Goal: Task Accomplishment & Management: Complete application form

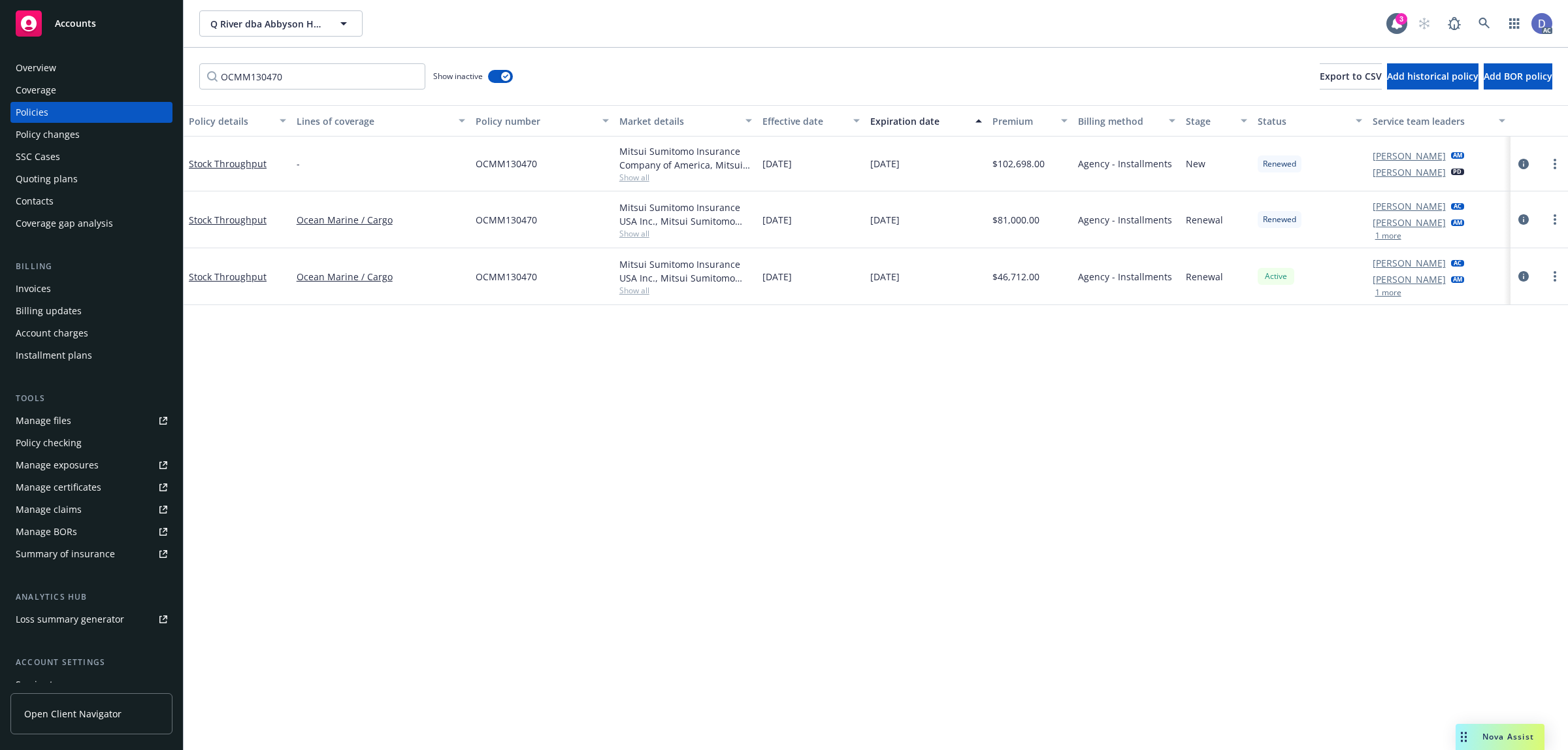
click at [72, 518] on div "Manage claims" at bounding box center [49, 510] width 66 height 21
click at [68, 415] on div "Manage files" at bounding box center [44, 421] width 56 height 21
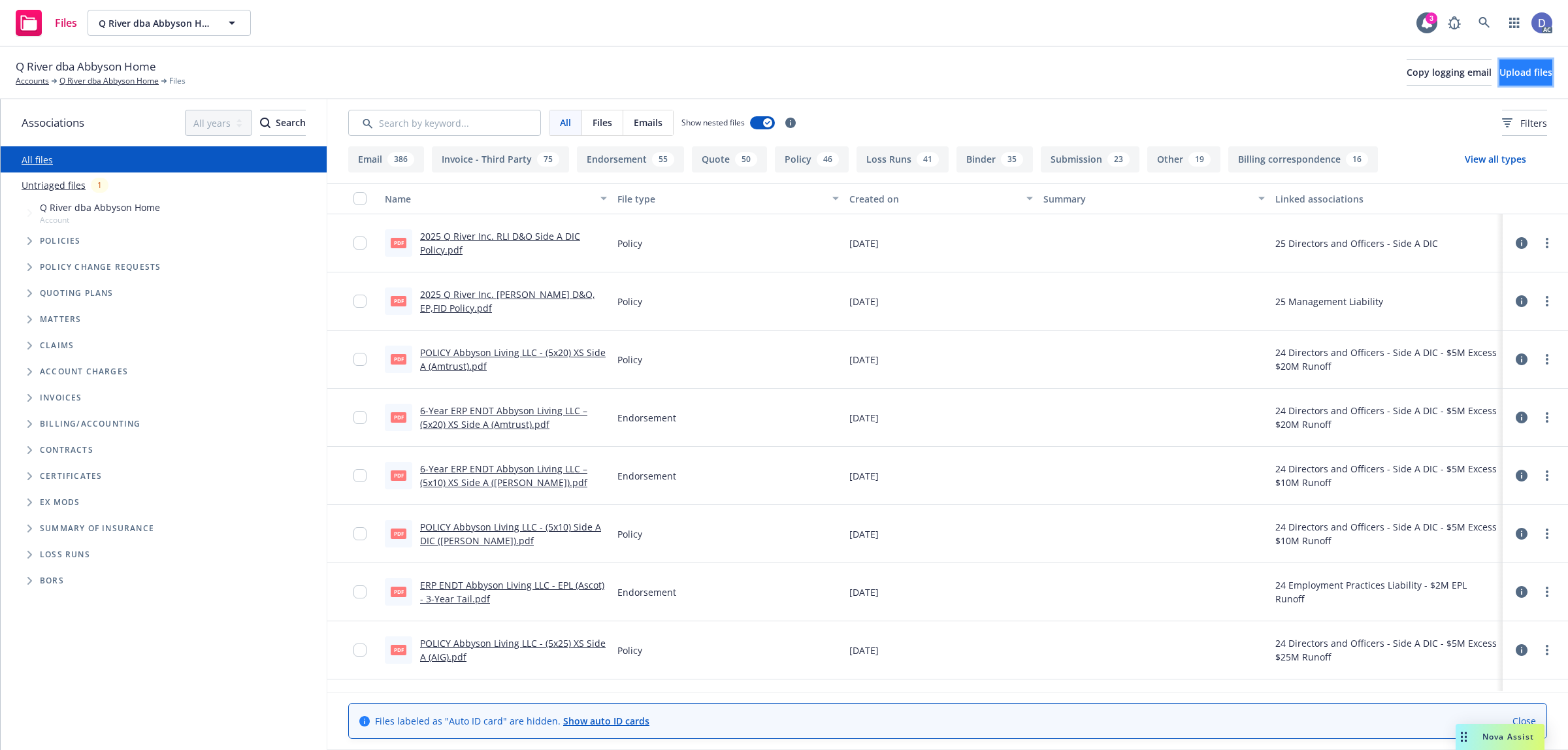
click at [1500, 66] on button "Upload files" at bounding box center [1526, 72] width 53 height 26
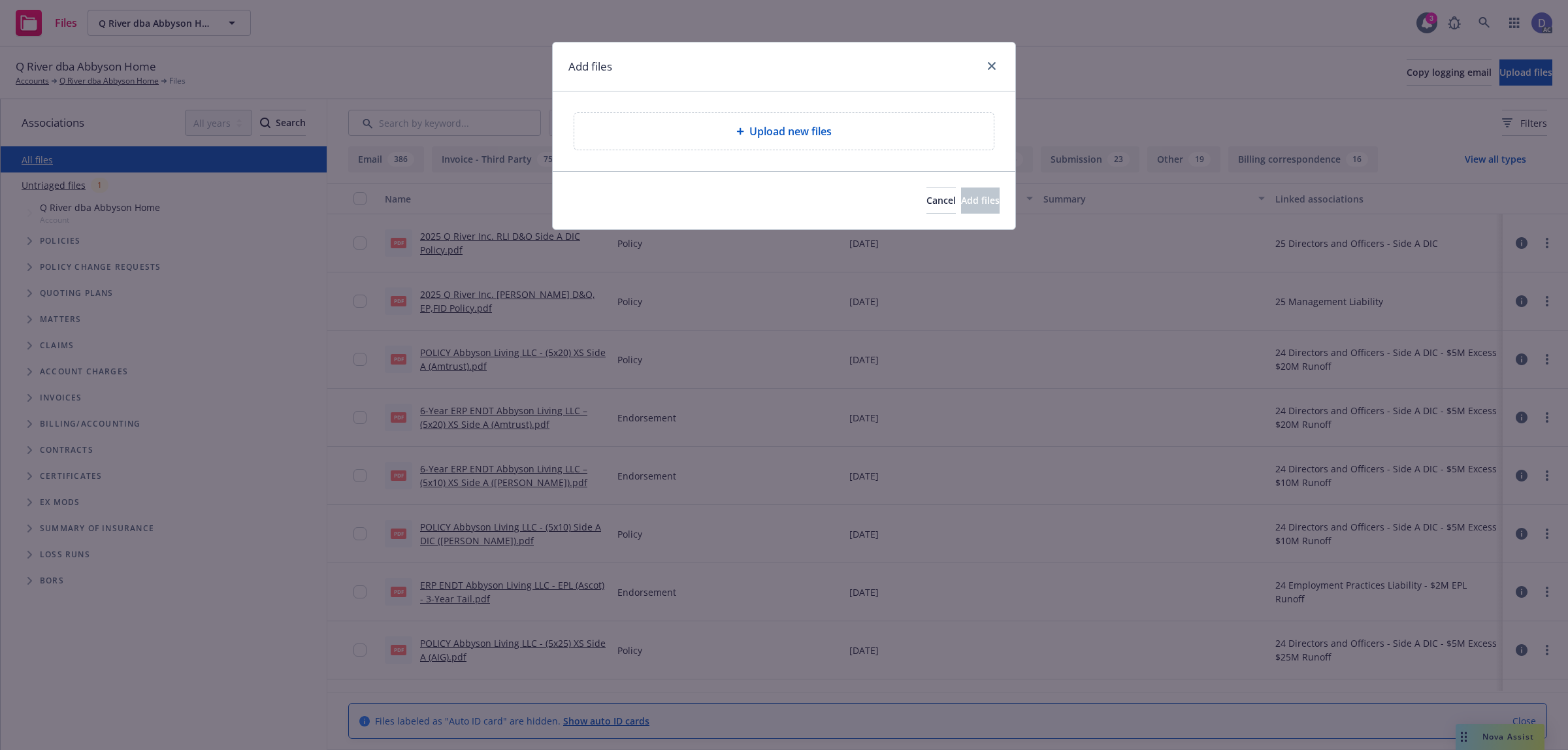
click at [789, 144] on div "Upload new files" at bounding box center [784, 131] width 419 height 37
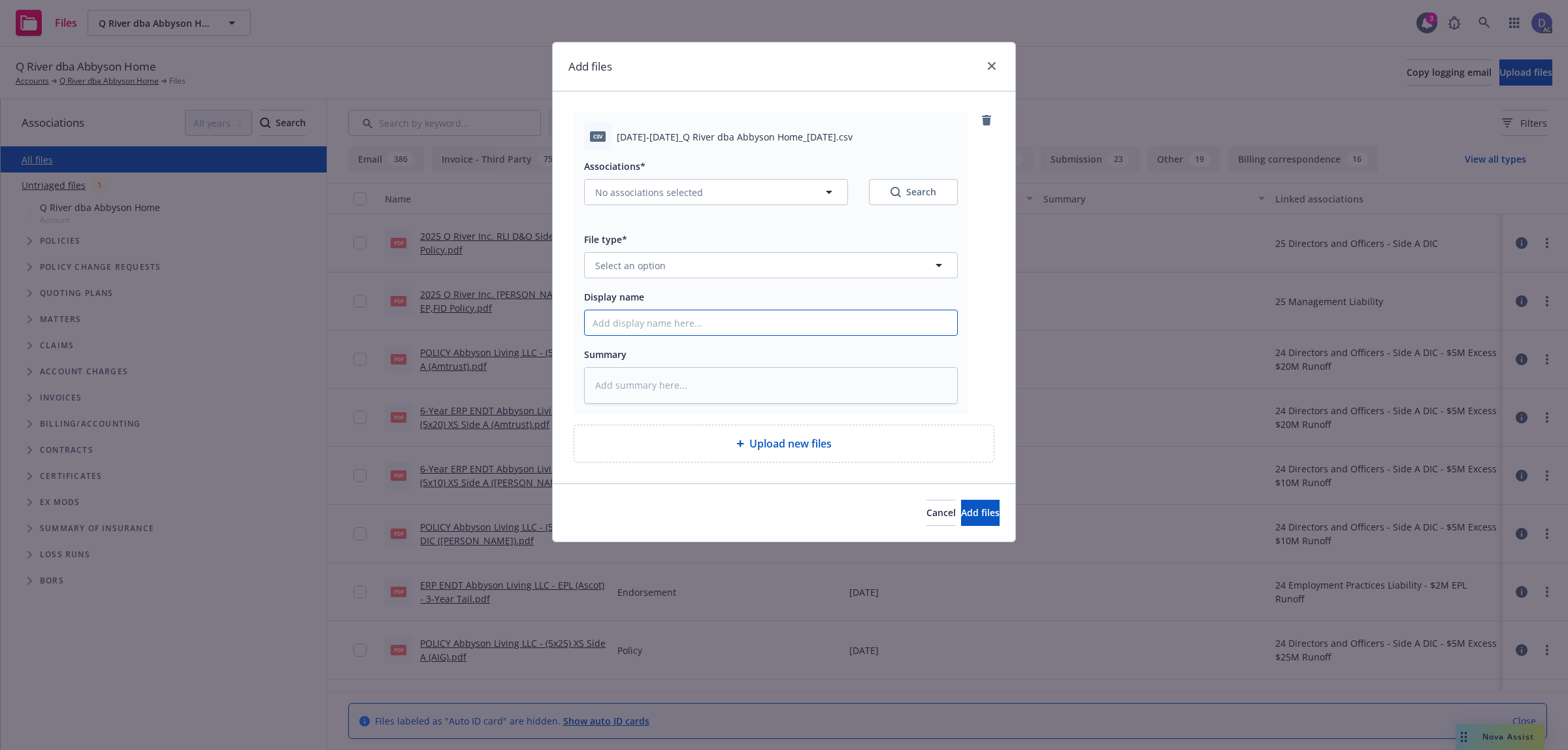
drag, startPoint x: 825, startPoint y: 314, endPoint x: 840, endPoint y: 262, distance: 54.1
click at [825, 314] on input "Display name" at bounding box center [771, 322] width 373 height 25
paste input "2021-2023_Q River dba Abbyson Home_4-2-2025"
type input "2021-2023_Q River dba Abbyson Home_4-2-2025"
type textarea "x"
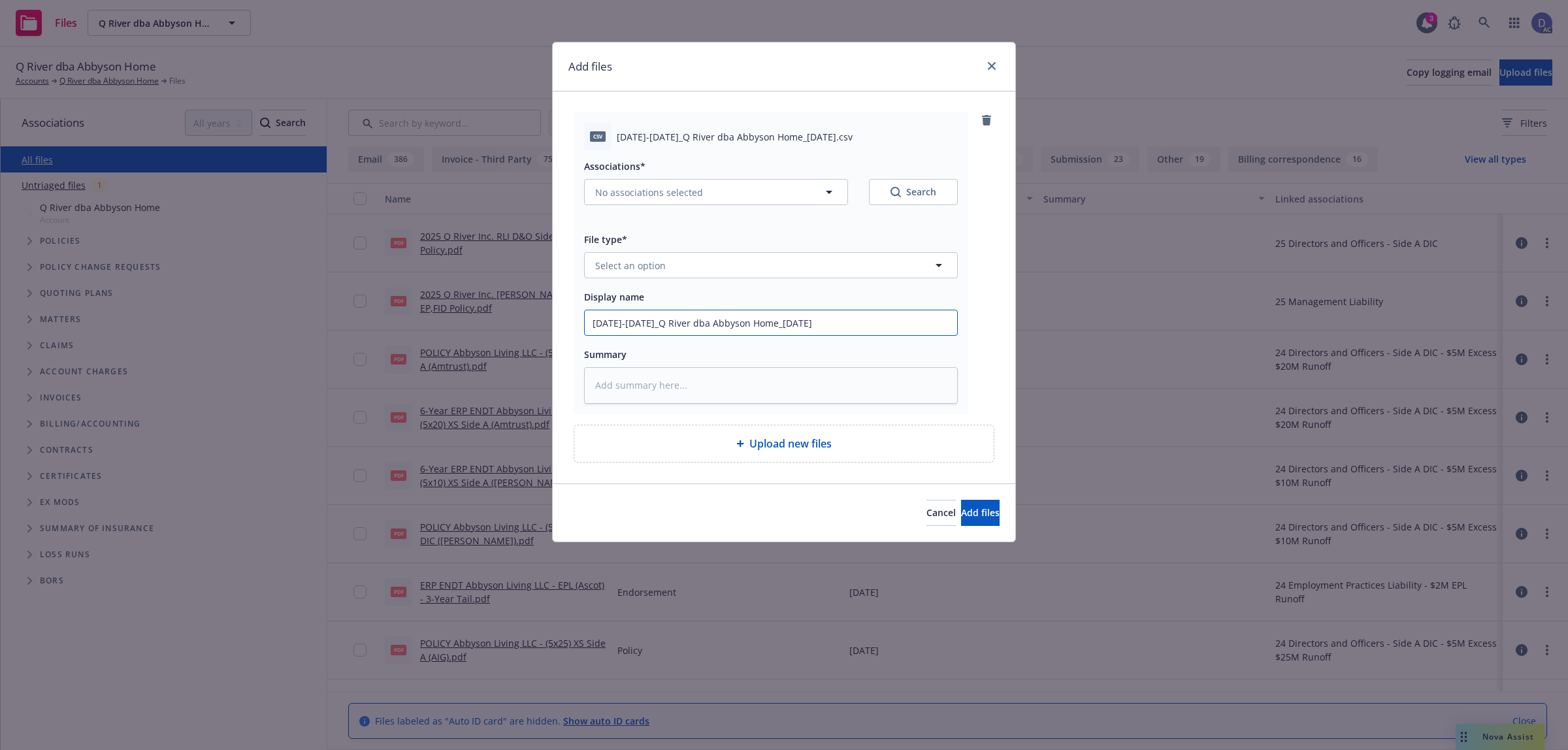
type input "2021-2023_Q River dba Abbyson Home_4-2-2025"
click at [841, 262] on button "Select an option" at bounding box center [770, 265] width 374 height 26
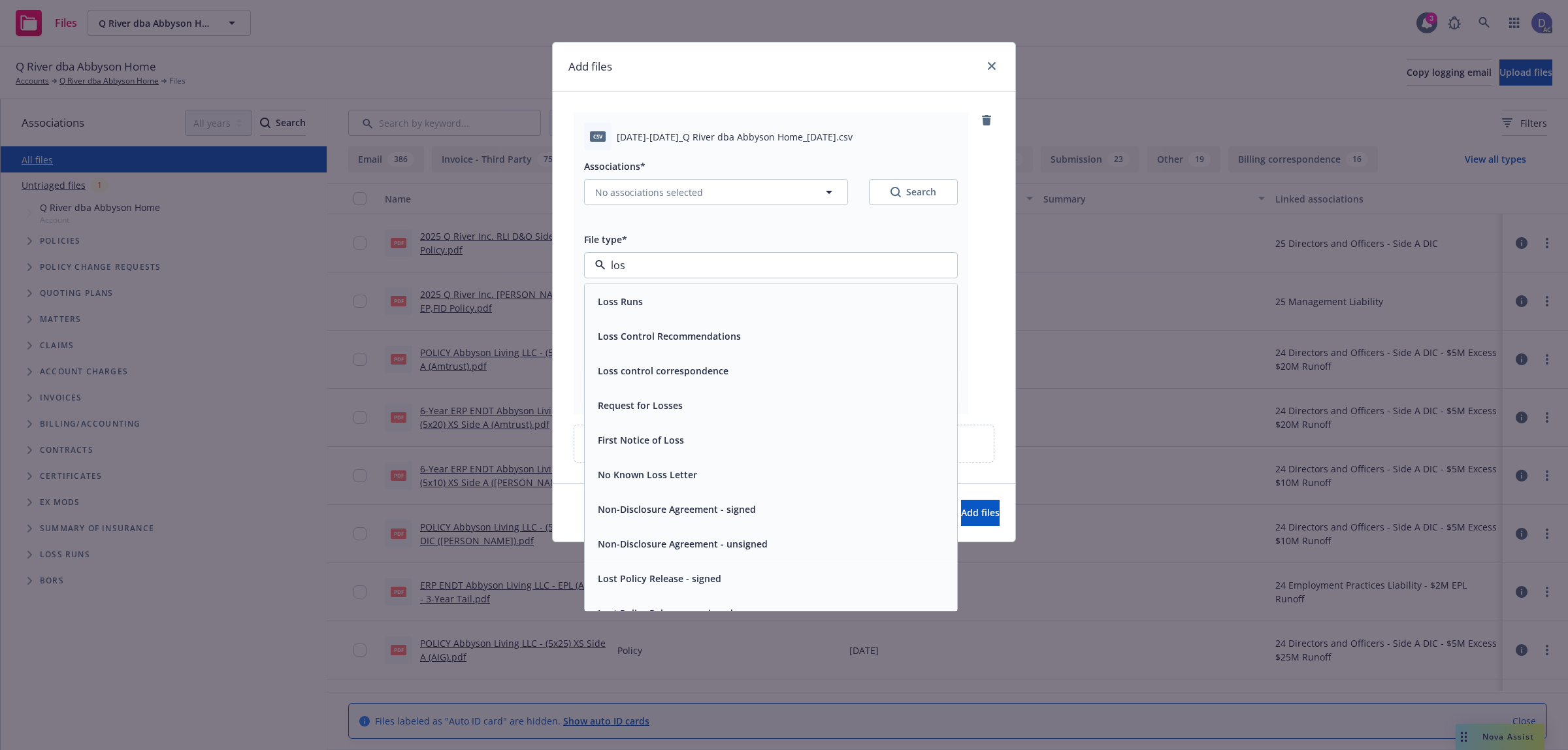
type input "loss"
click at [752, 305] on div "Loss Runs" at bounding box center [770, 301] width 357 height 19
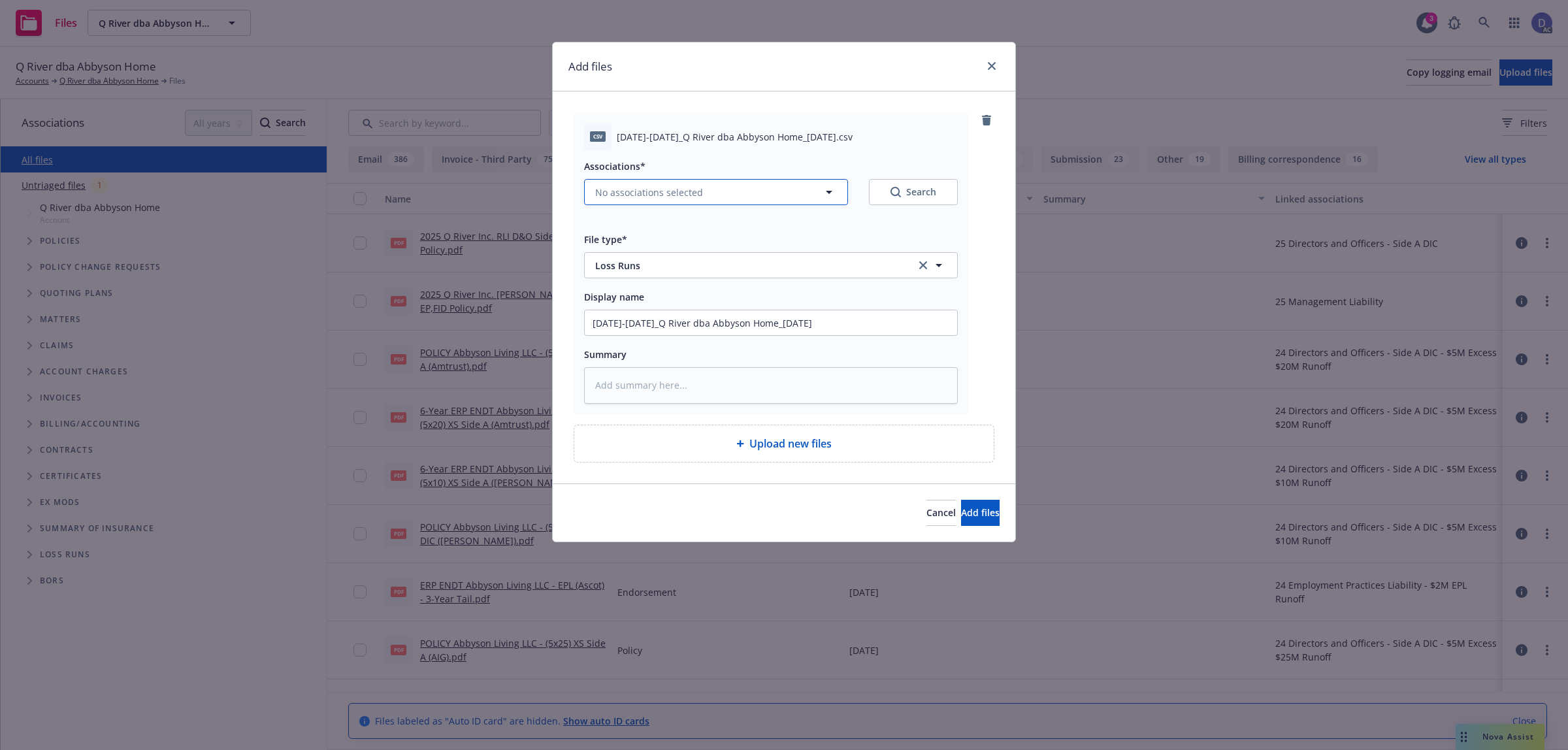
click at [647, 188] on span "No associations selected" at bounding box center [649, 192] width 107 height 14
type textarea "x"
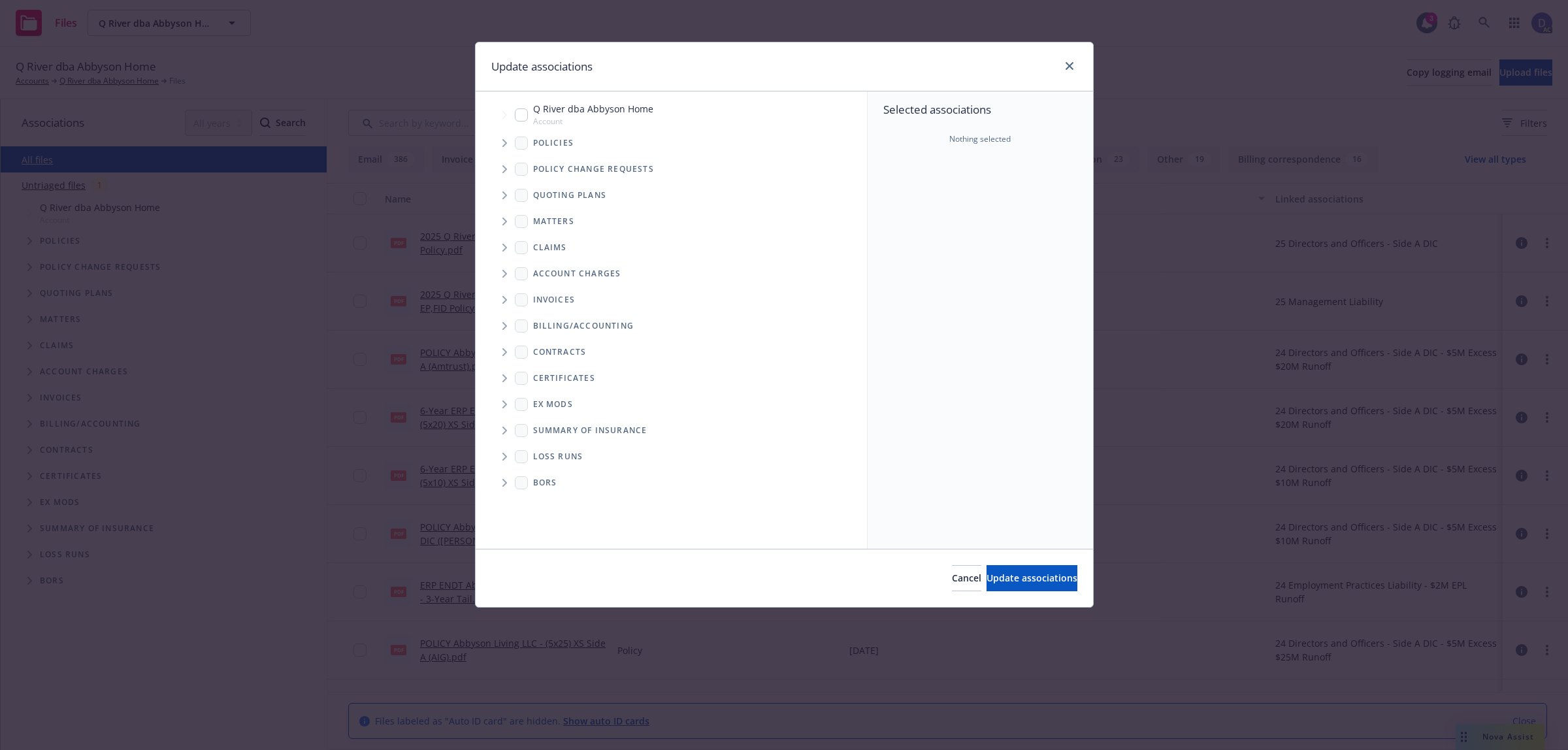
click at [501, 139] on span "Tree Example" at bounding box center [504, 143] width 21 height 21
click at [1051, 232] on div "Selected associations Nothing selected" at bounding box center [980, 320] width 226 height 458
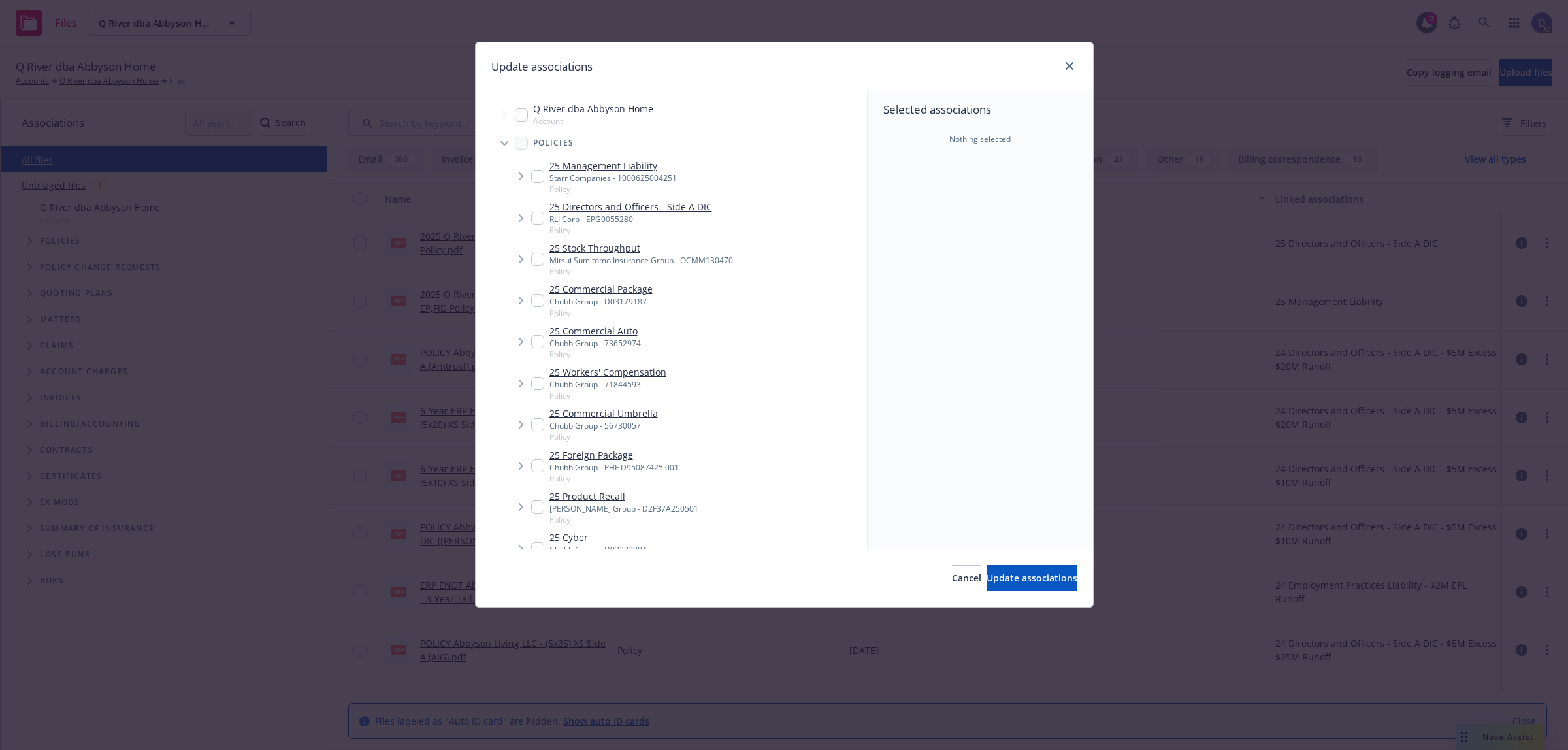
click at [644, 268] on span "Policy" at bounding box center [641, 271] width 183 height 11
checkbox input "true"
type textarea "x"
click at [603, 257] on div "Mitsui Sumitomo Insurance Group - OCMM130470" at bounding box center [641, 260] width 183 height 11
checkbox input "false"
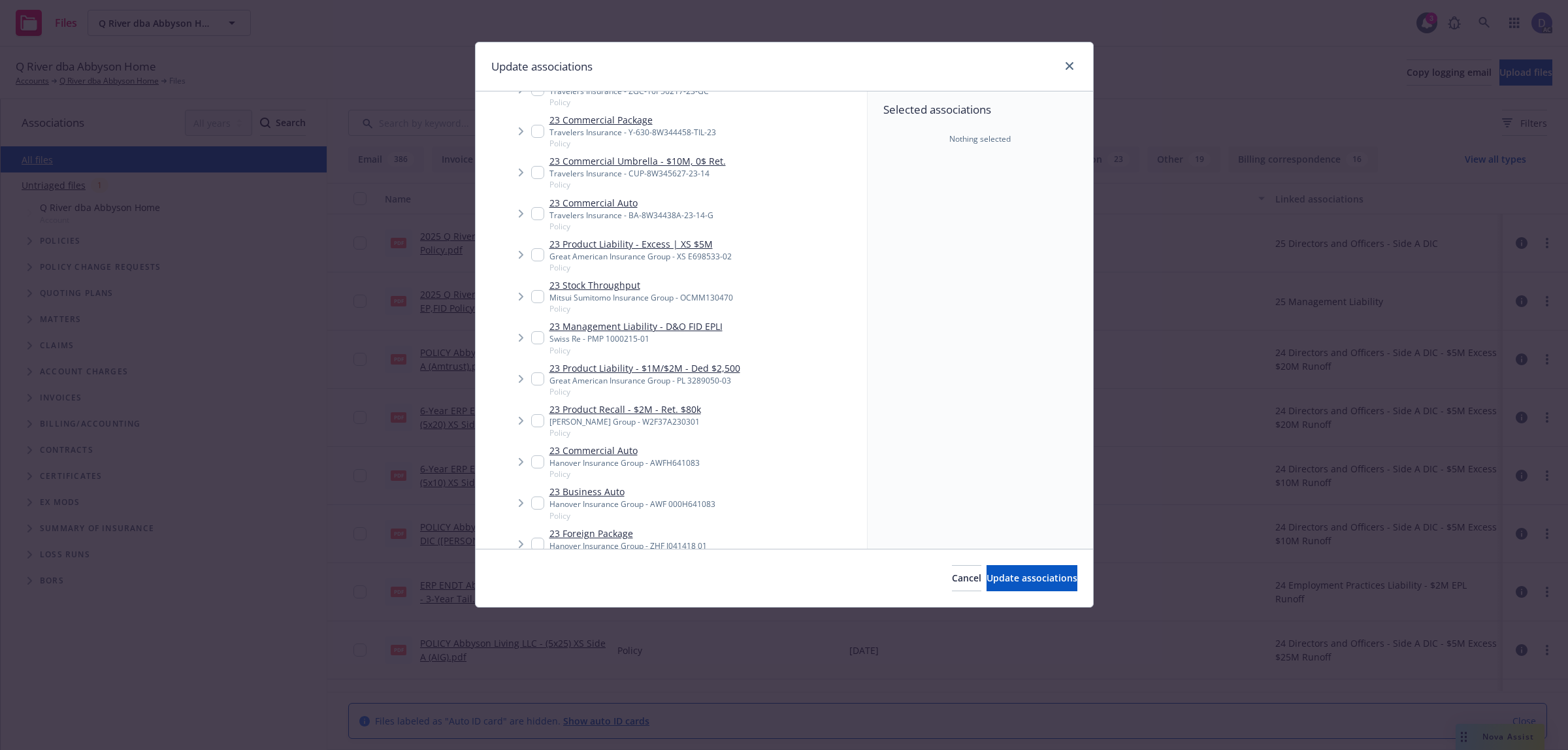
scroll to position [2532, 0]
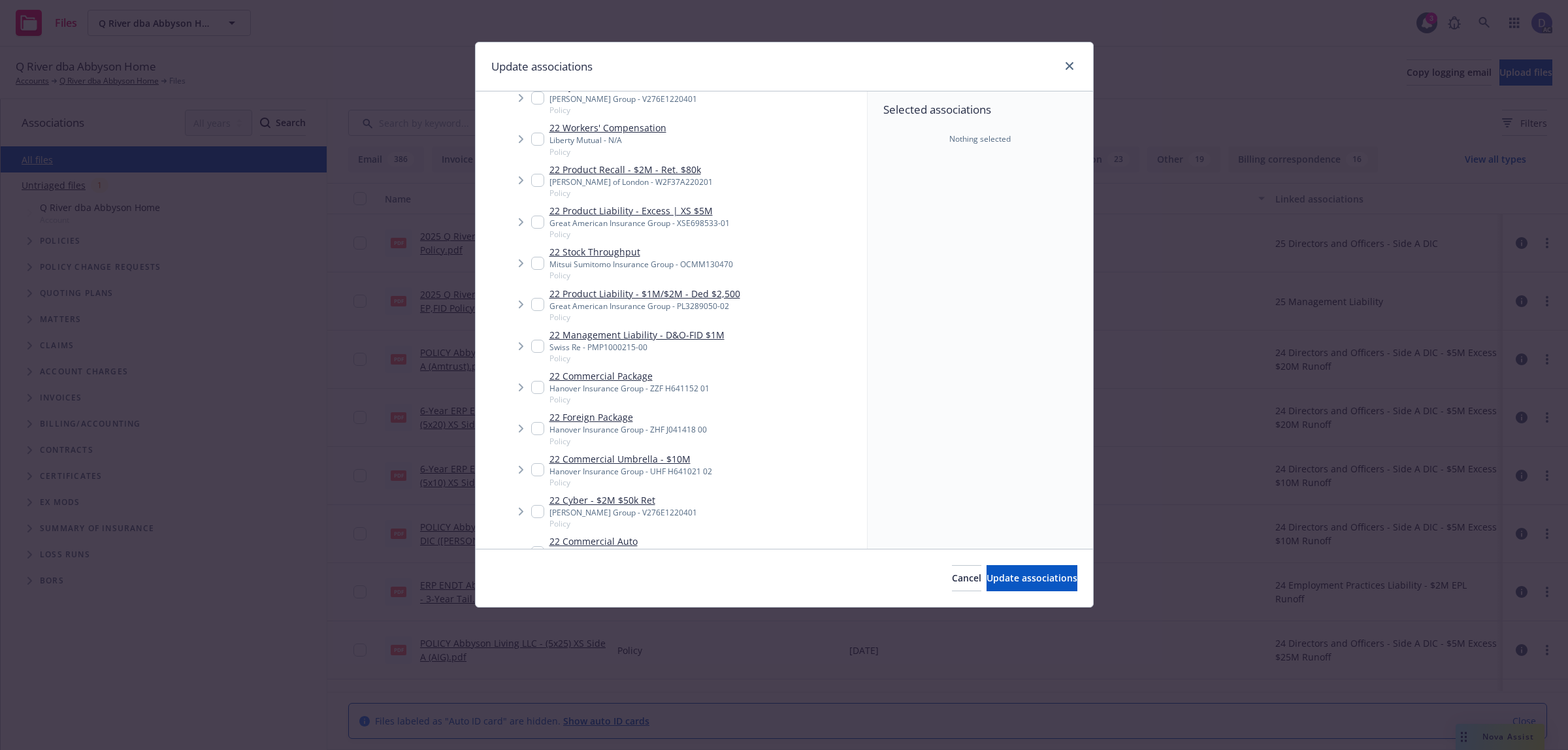
click at [687, 256] on link "22 Stock Throughput" at bounding box center [641, 252] width 183 height 14
checkbox input "true"
click at [1013, 576] on span "Update associations" at bounding box center [1032, 578] width 91 height 13
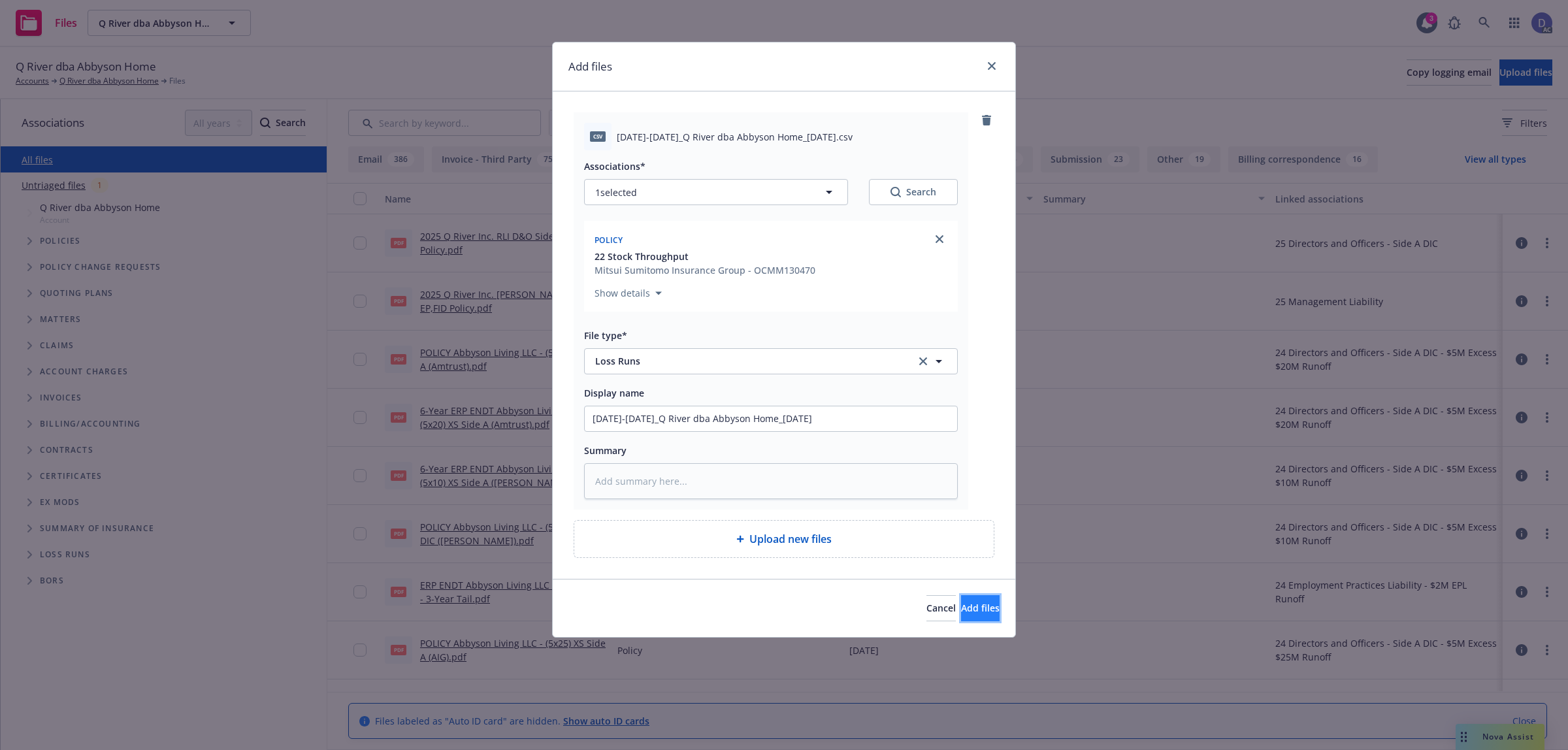
click at [967, 609] on span "Add files" at bounding box center [980, 608] width 38 height 13
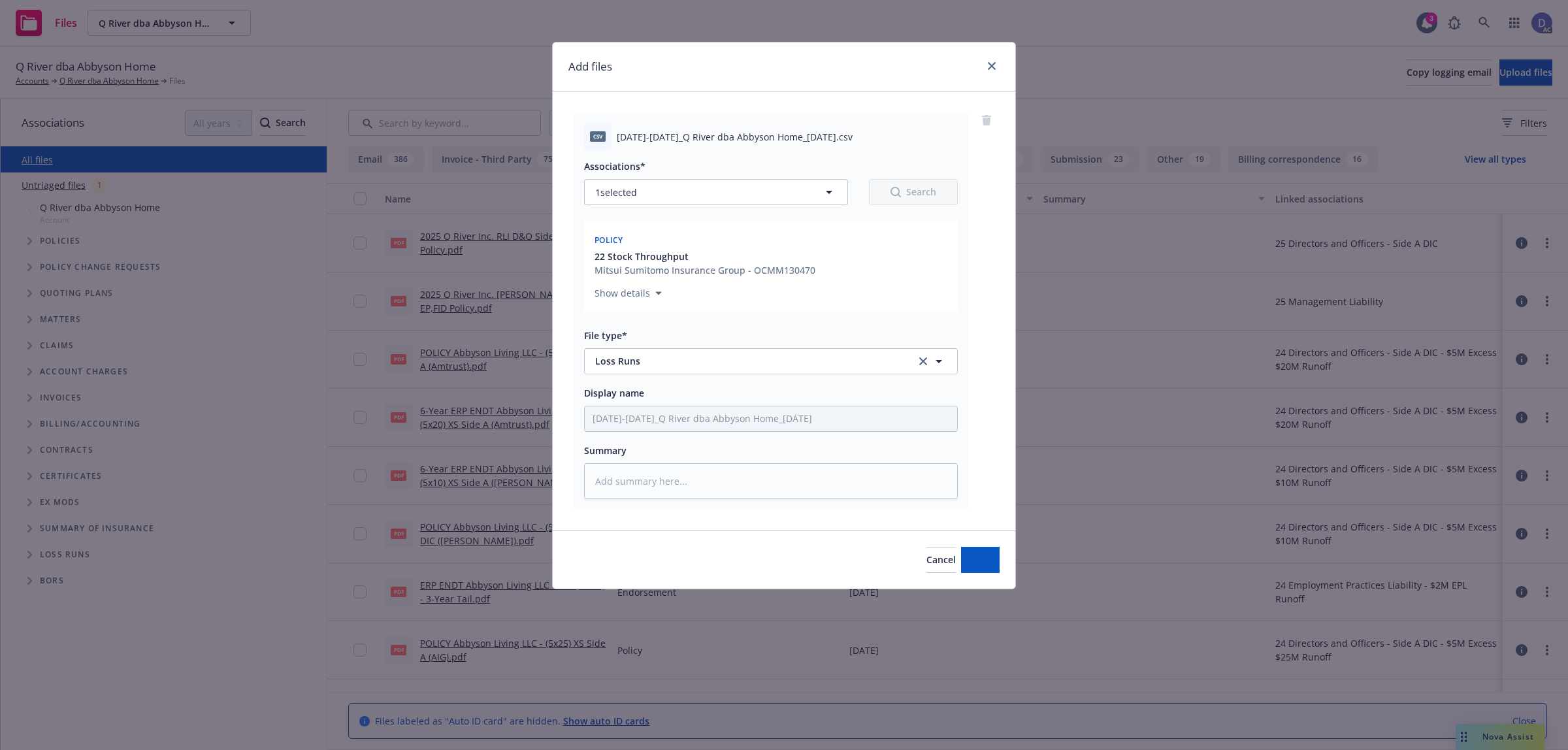
type textarea "x"
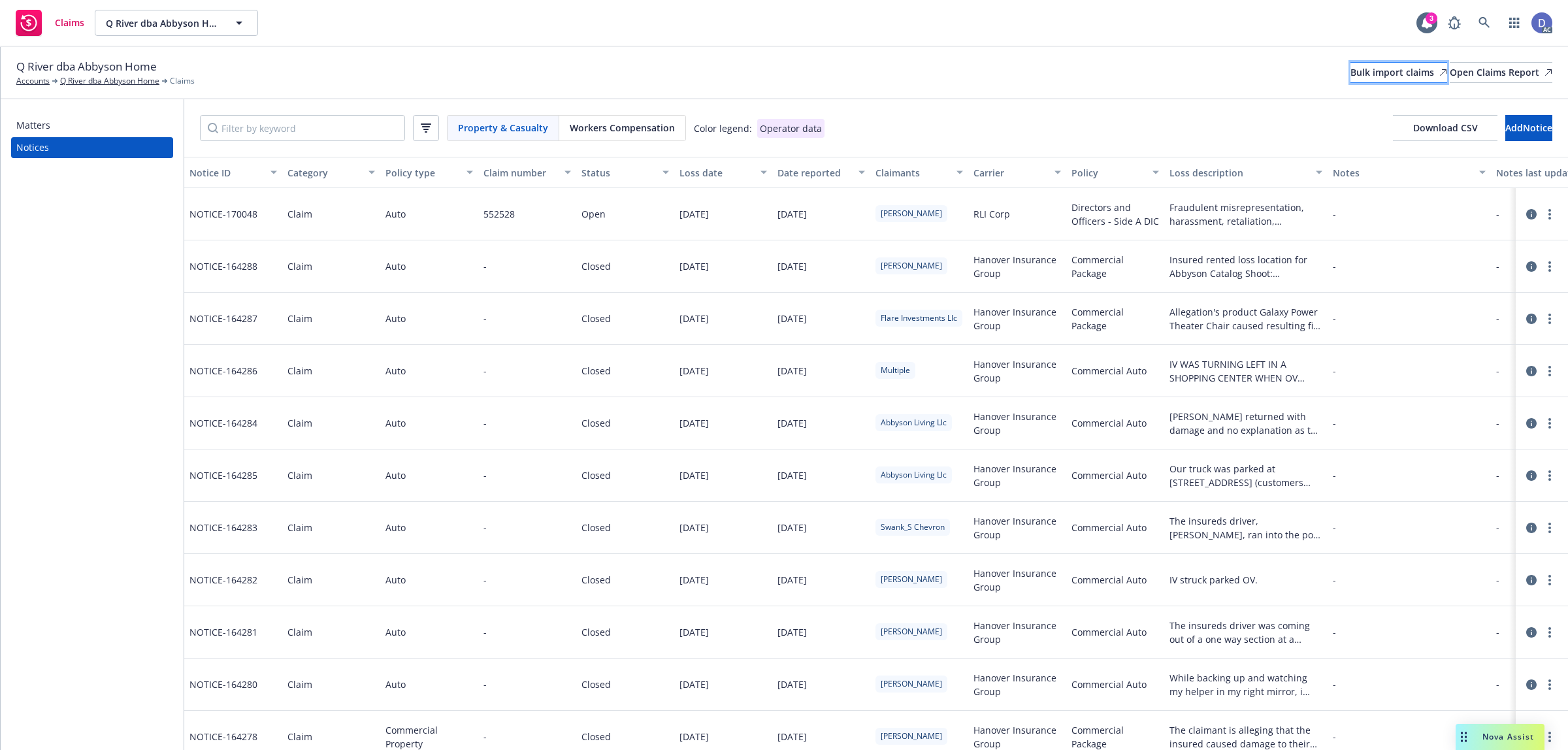
click at [1364, 78] on div "Bulk import claims" at bounding box center [1399, 72] width 97 height 20
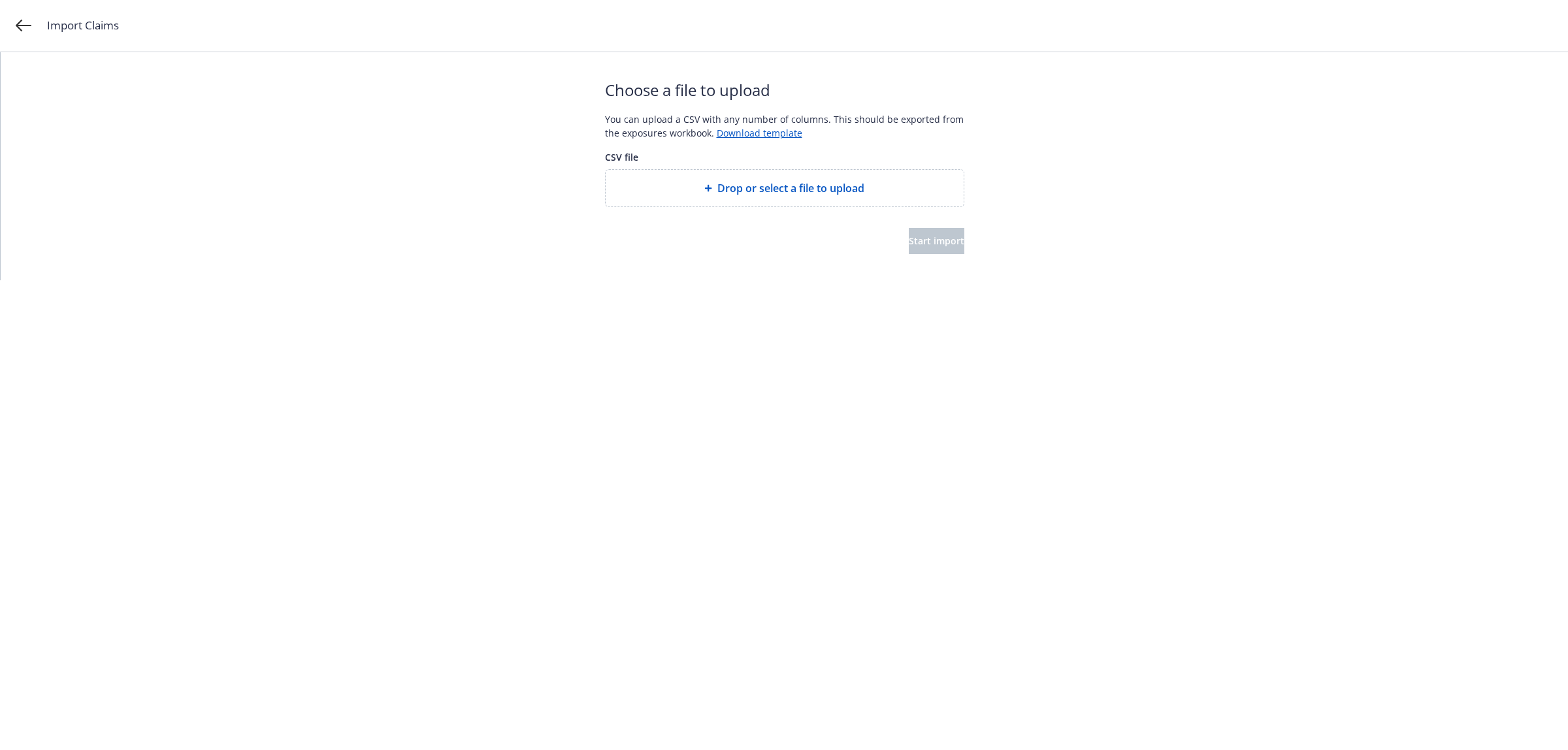
click at [749, 193] on span "Drop or select a file to upload" at bounding box center [792, 188] width 147 height 16
click at [910, 238] on span "Start import" at bounding box center [937, 240] width 56 height 13
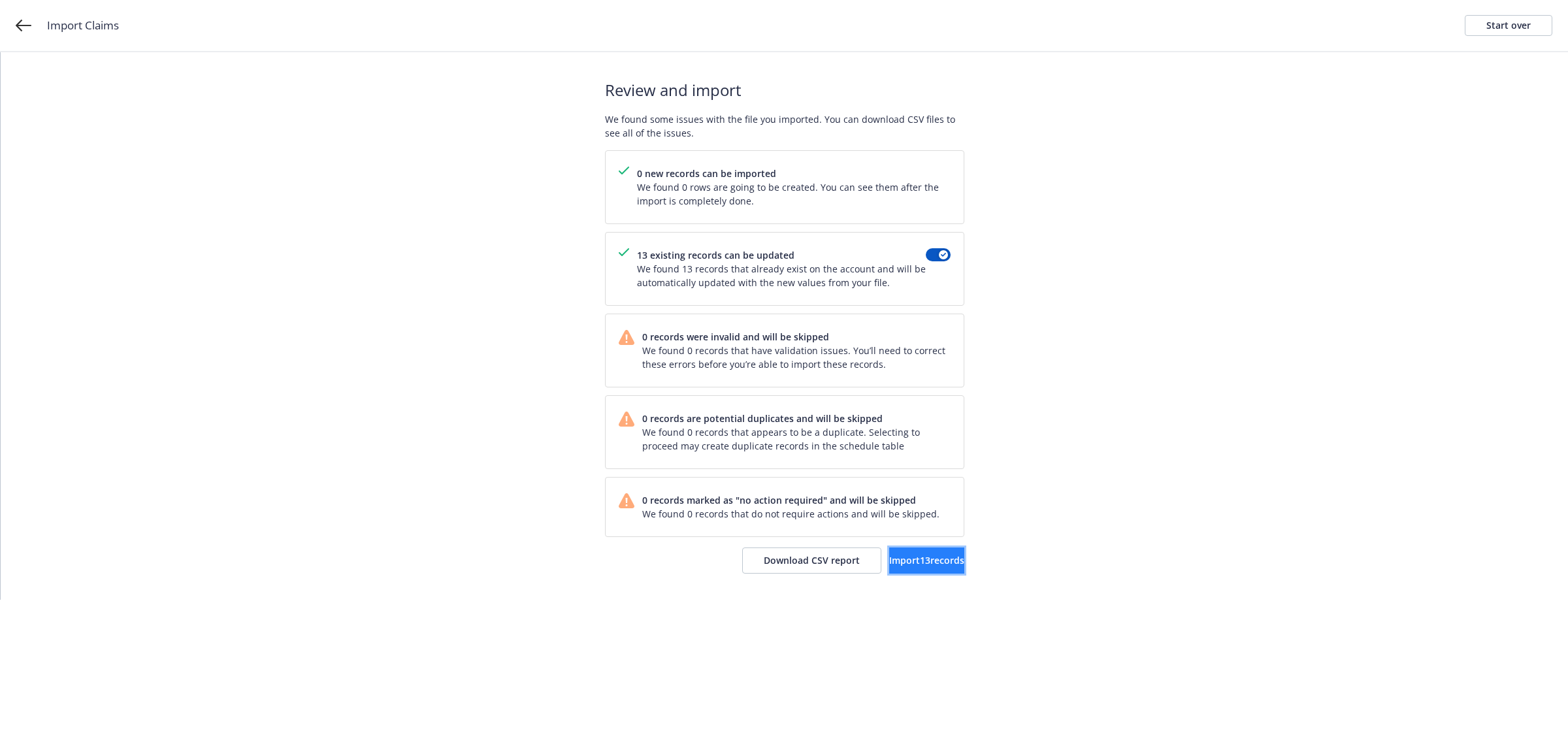
click at [940, 565] on span "Import 13 records" at bounding box center [927, 560] width 75 height 13
click at [898, 552] on link "View accounts" at bounding box center [911, 561] width 107 height 26
